Goal: Task Accomplishment & Management: Complete application form

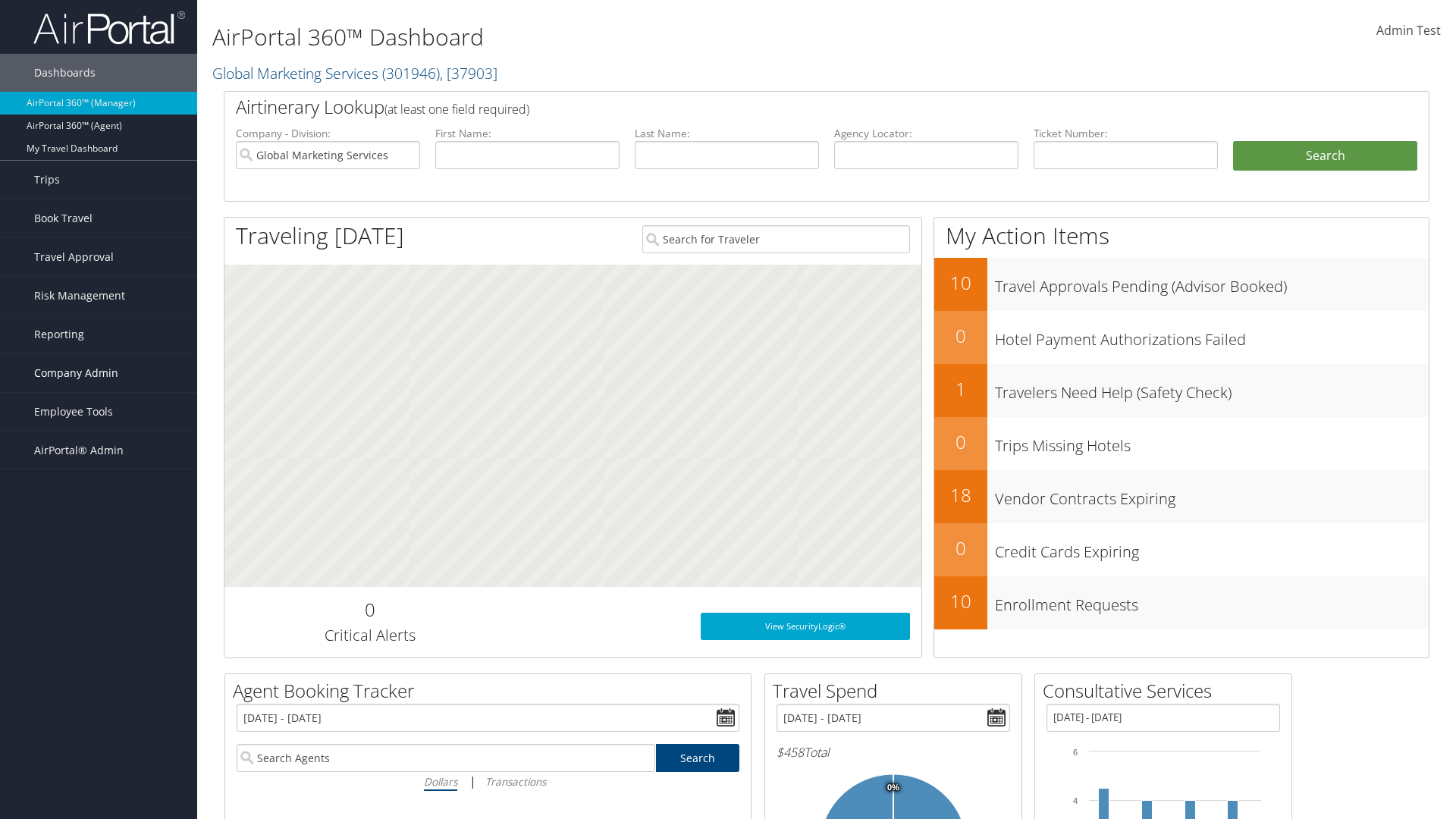
click at [99, 373] on span "Company Admin" at bounding box center [76, 372] width 84 height 38
click at [99, 517] on link "Travel Agency Contacts" at bounding box center [99, 517] width 198 height 23
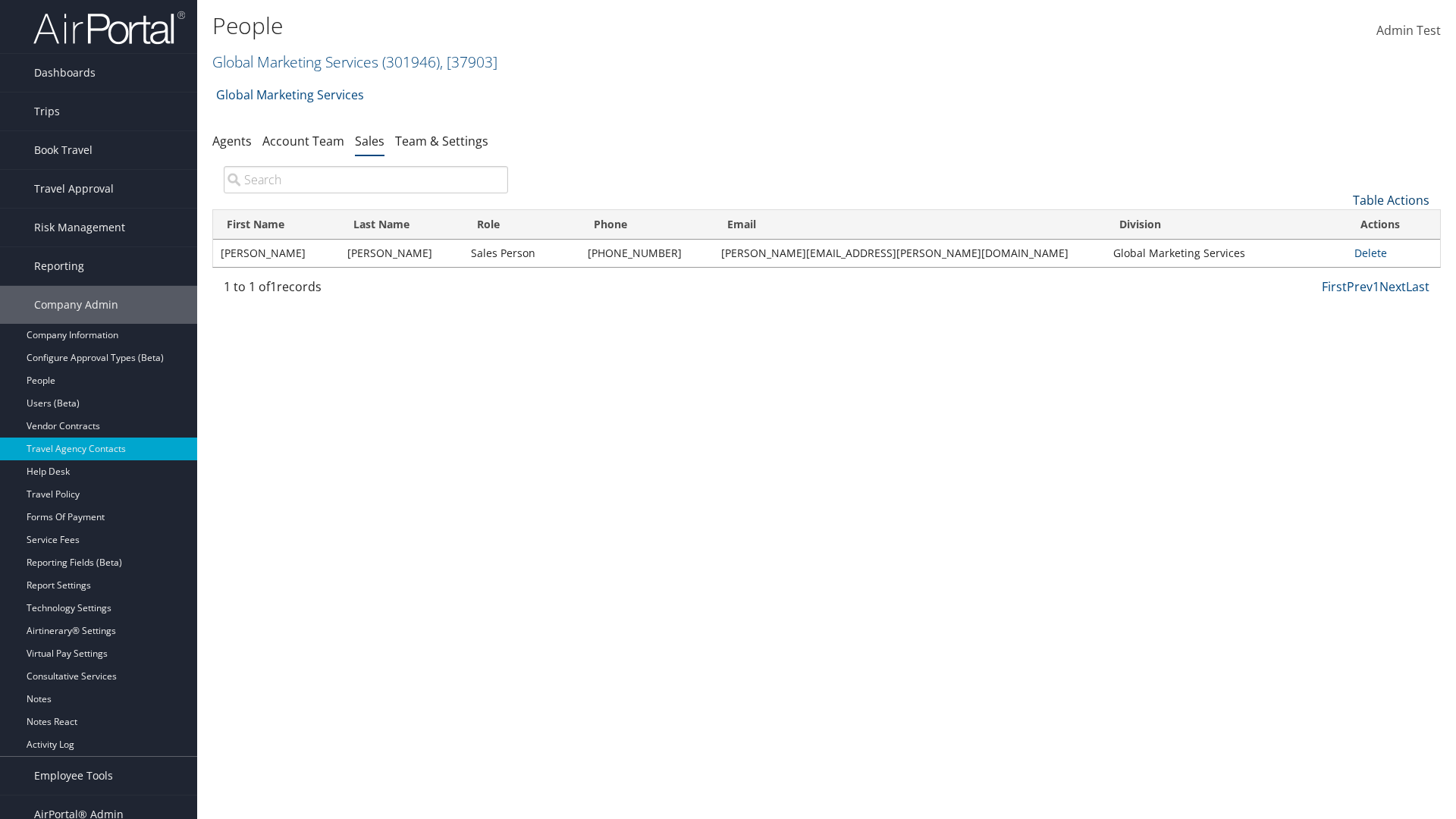
click at [1391, 200] on link "Table Actions" at bounding box center [1392, 200] width 77 height 16
click at [1341, 224] on link "Add New Salesperson" at bounding box center [1341, 223] width 200 height 26
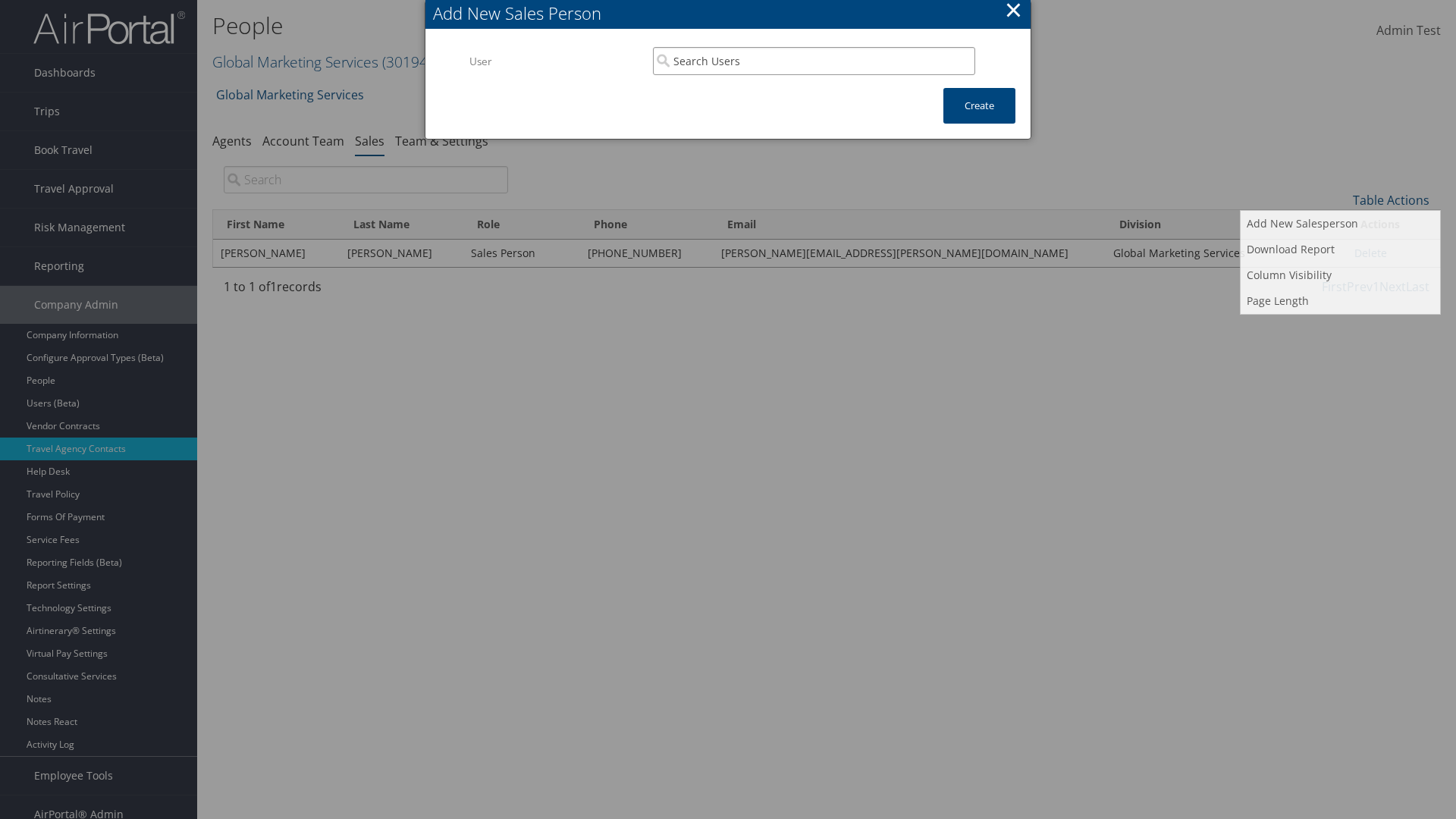
click at [814, 60] on input "search" at bounding box center [814, 60] width 322 height 28
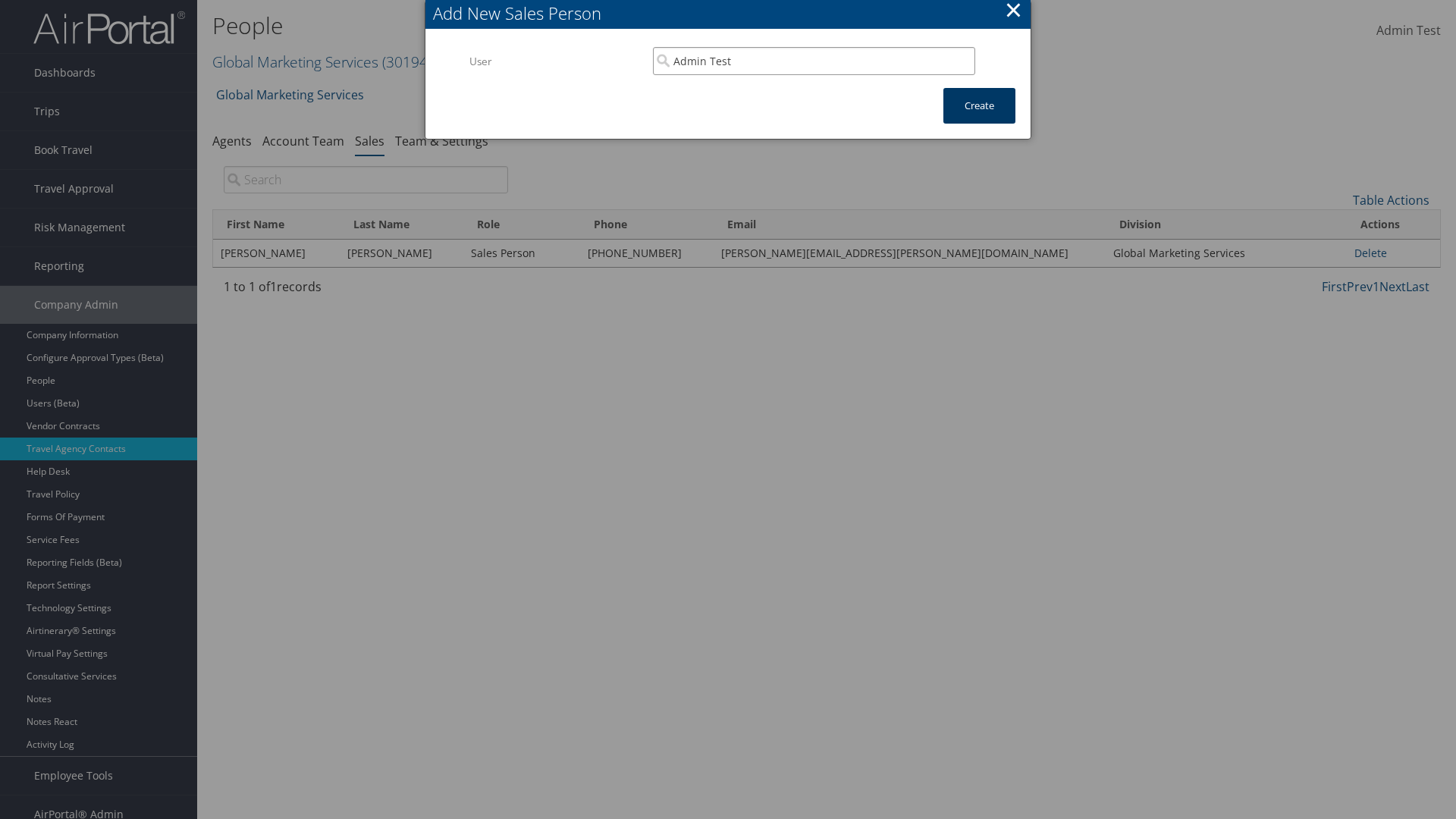
type input "Admin Test"
click at [979, 105] on button "Create" at bounding box center [979, 105] width 72 height 36
